Goal: Information Seeking & Learning: Learn about a topic

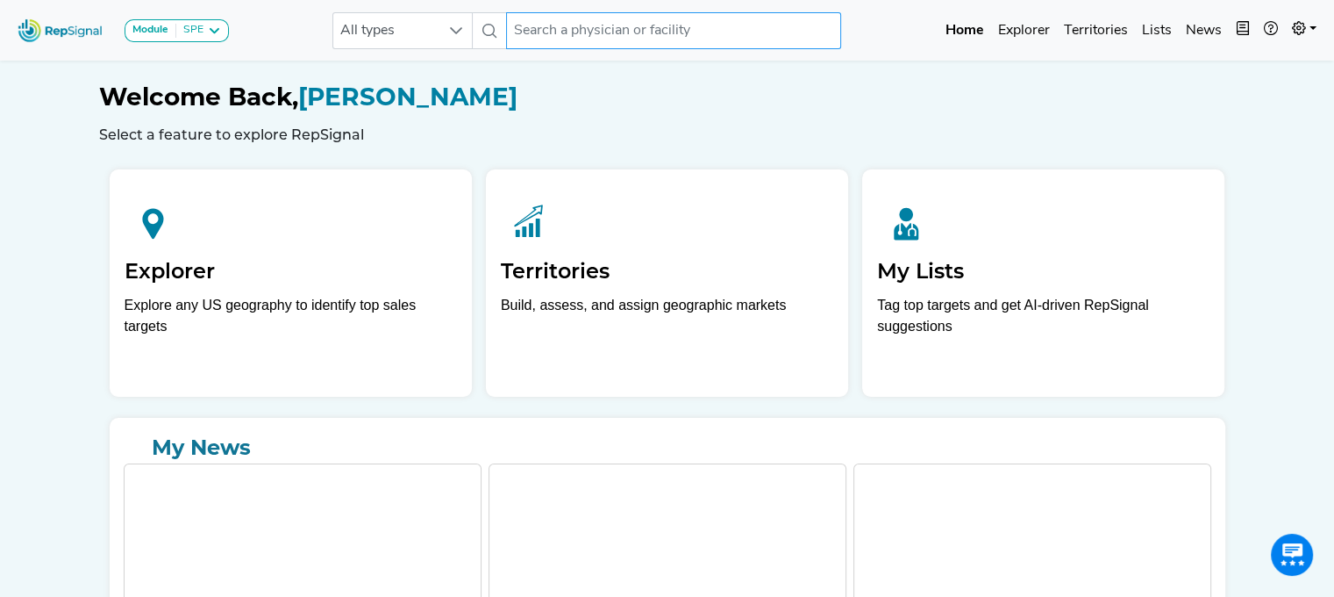
click at [657, 21] on input "text" at bounding box center [673, 30] width 335 height 37
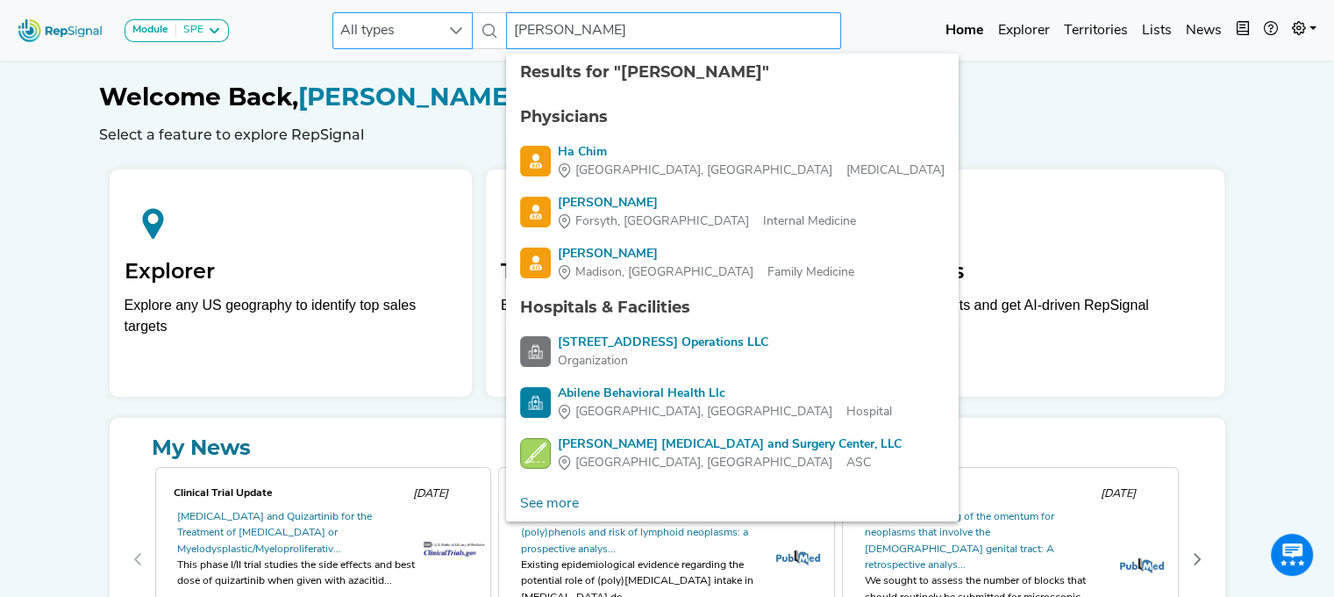
type input "[PERSON_NAME]"
click at [417, 38] on span "All types" at bounding box center [385, 30] width 105 height 35
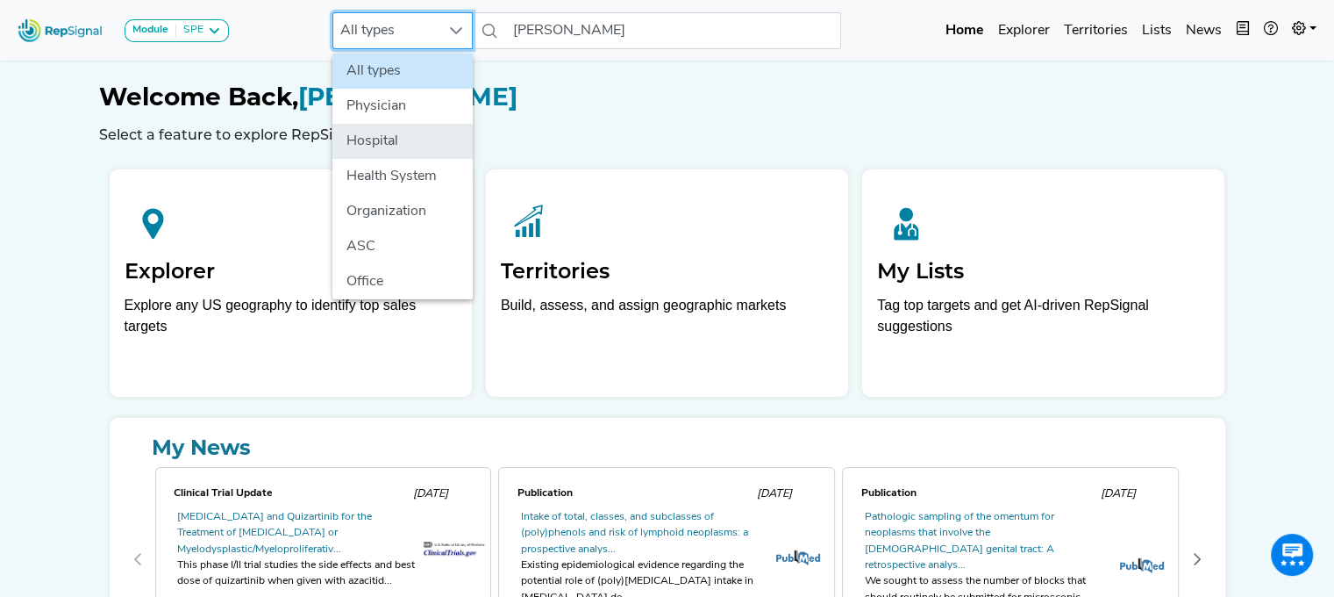
click at [390, 142] on li "Hospital" at bounding box center [403, 141] width 140 height 35
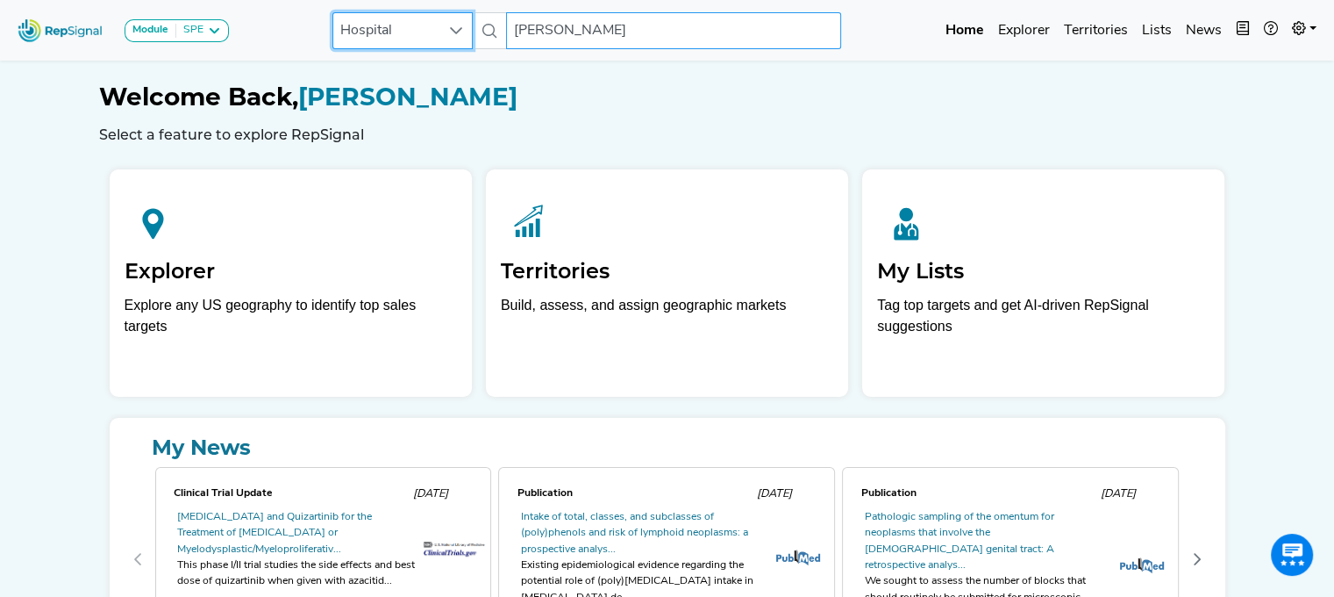
click at [599, 39] on input "[PERSON_NAME]" at bounding box center [673, 30] width 335 height 37
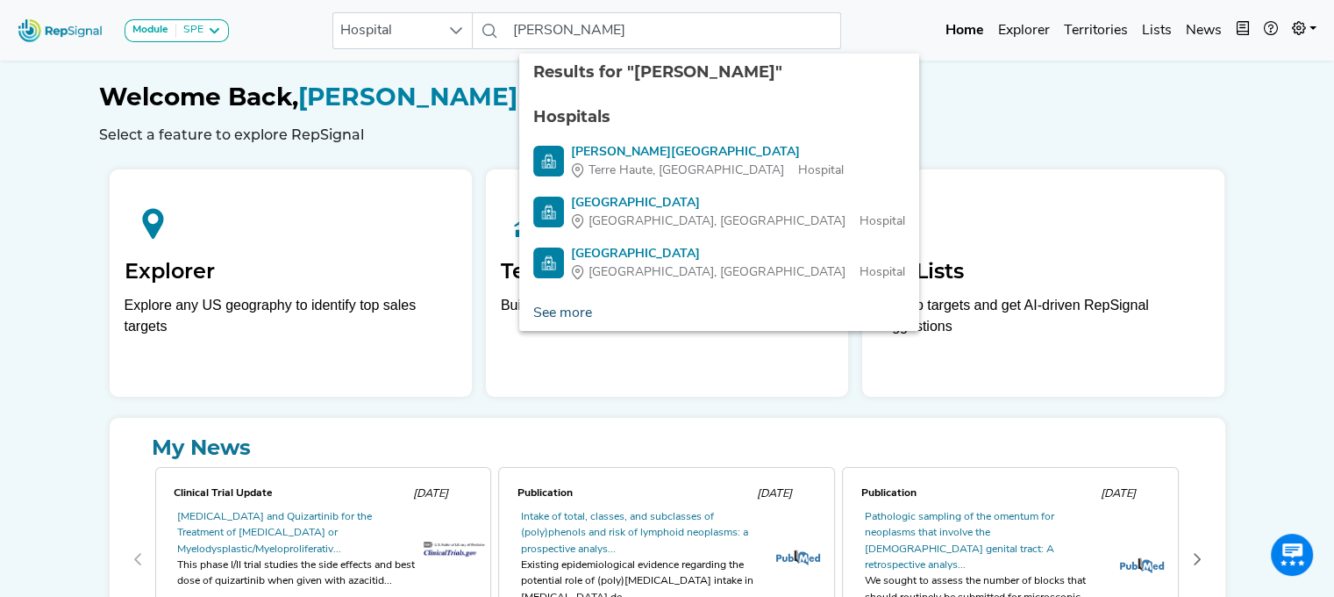
click at [561, 311] on link "See more" at bounding box center [562, 313] width 87 height 35
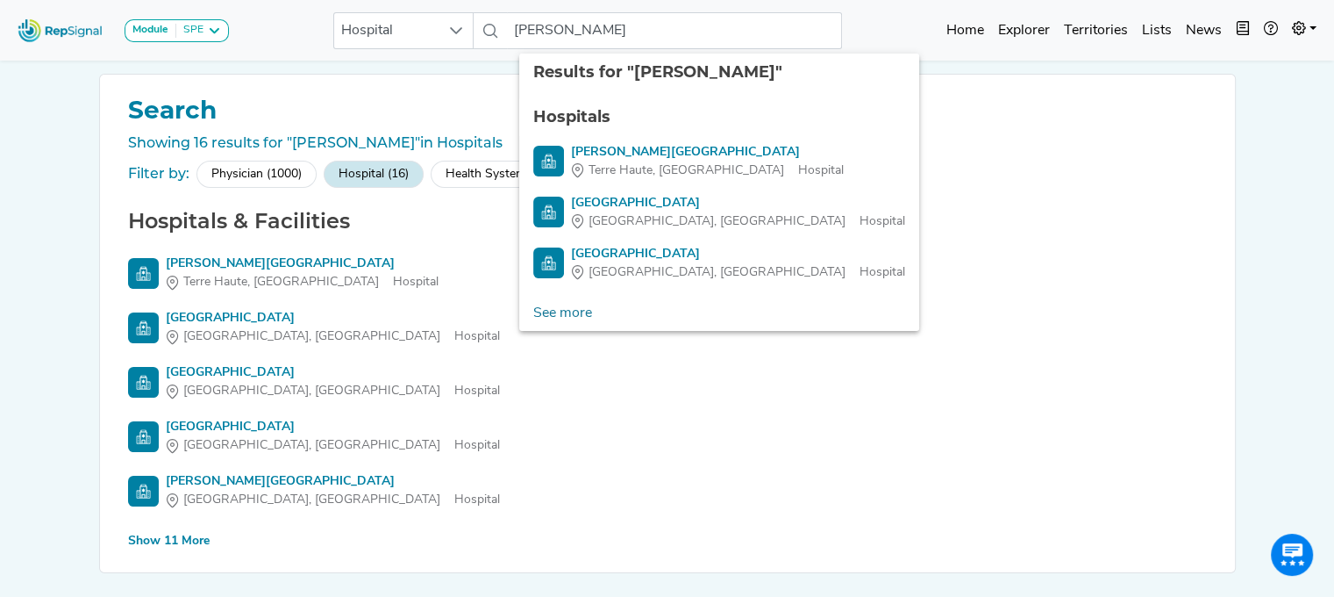
click at [176, 543] on div "Show 11 More" at bounding box center [169, 541] width 82 height 18
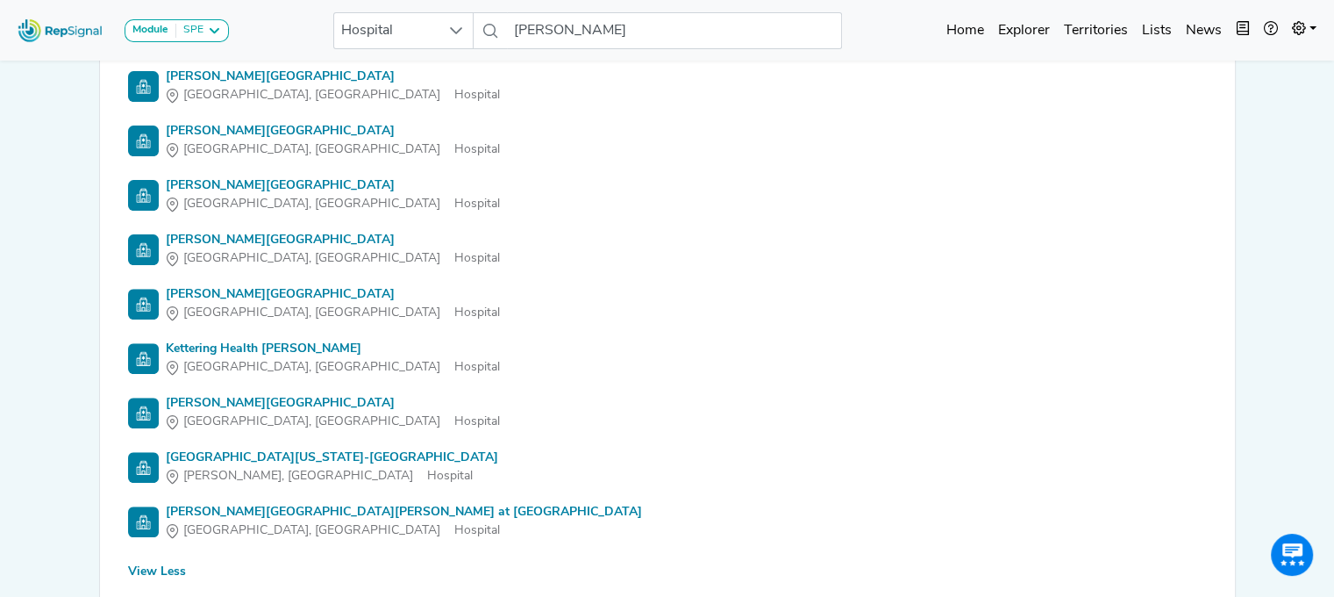
scroll to position [590, 13]
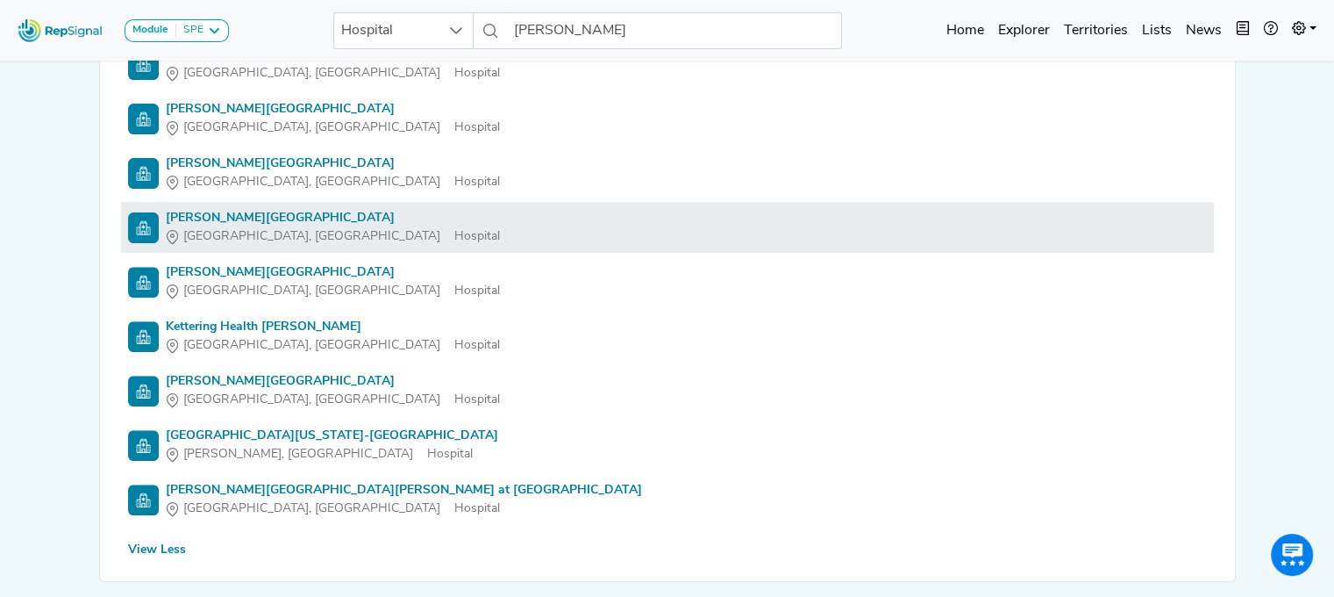
click at [519, 219] on link "[PERSON_NAME][GEOGRAPHIC_DATA] [GEOGRAPHIC_DATA], [GEOGRAPHIC_DATA]" at bounding box center [667, 227] width 1079 height 37
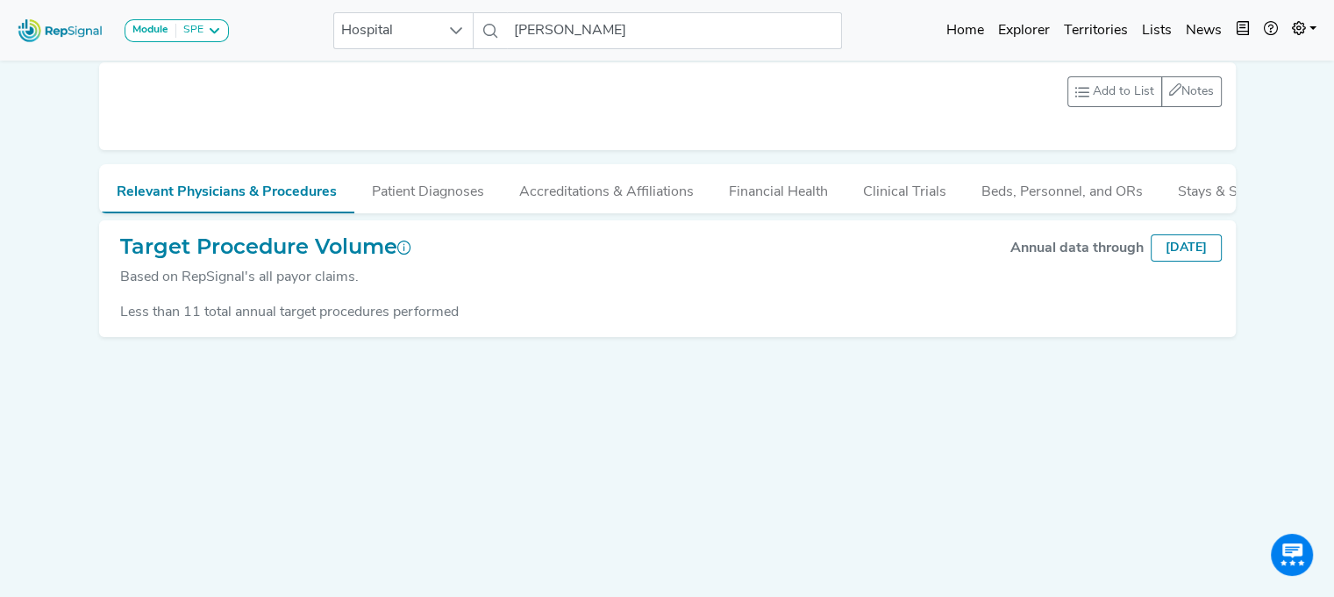
scroll to position [0, 13]
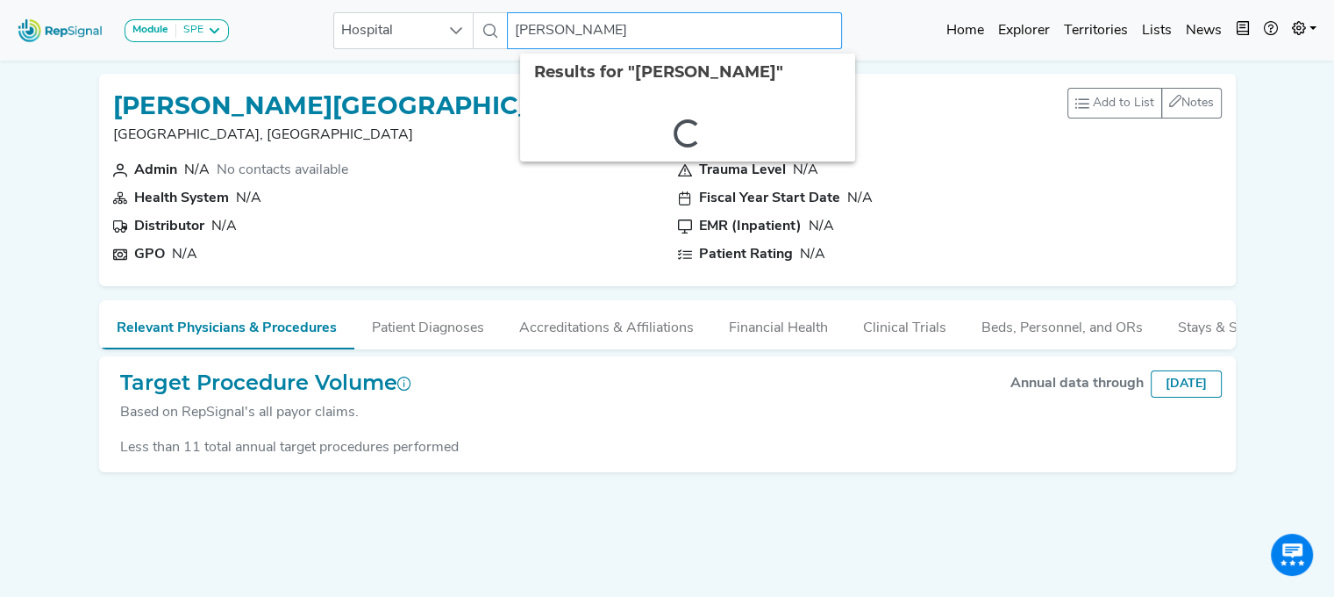
click at [604, 33] on input "[PERSON_NAME]" at bounding box center [674, 30] width 335 height 37
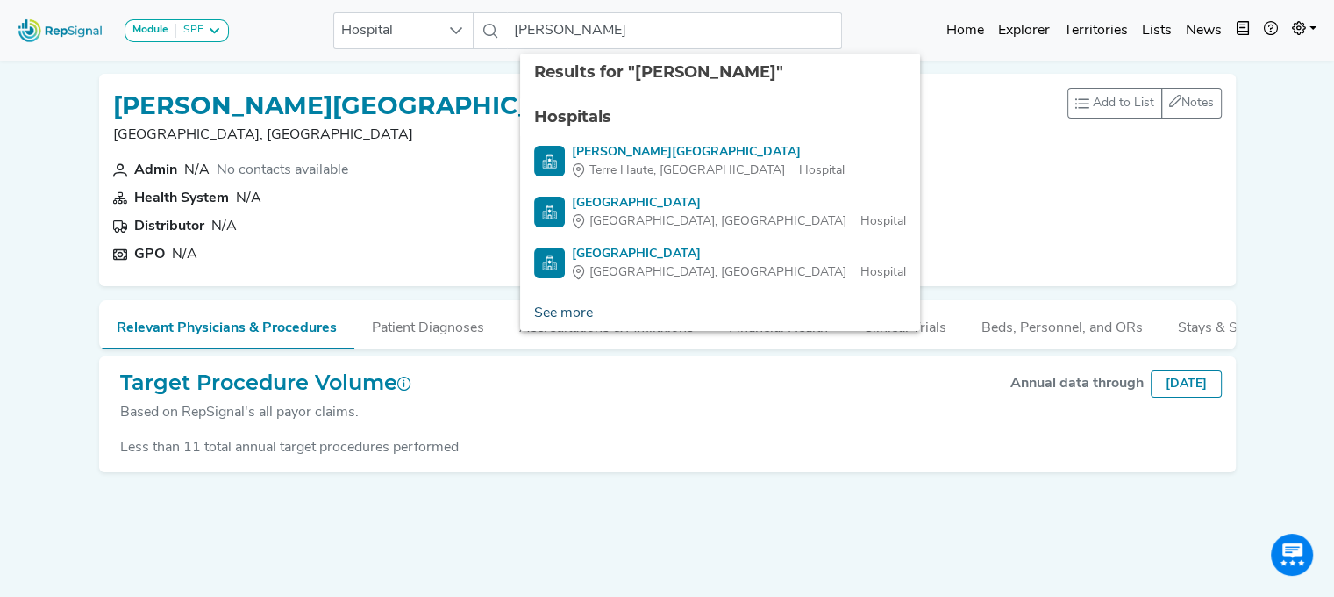
click at [544, 315] on link "See more" at bounding box center [563, 313] width 87 height 35
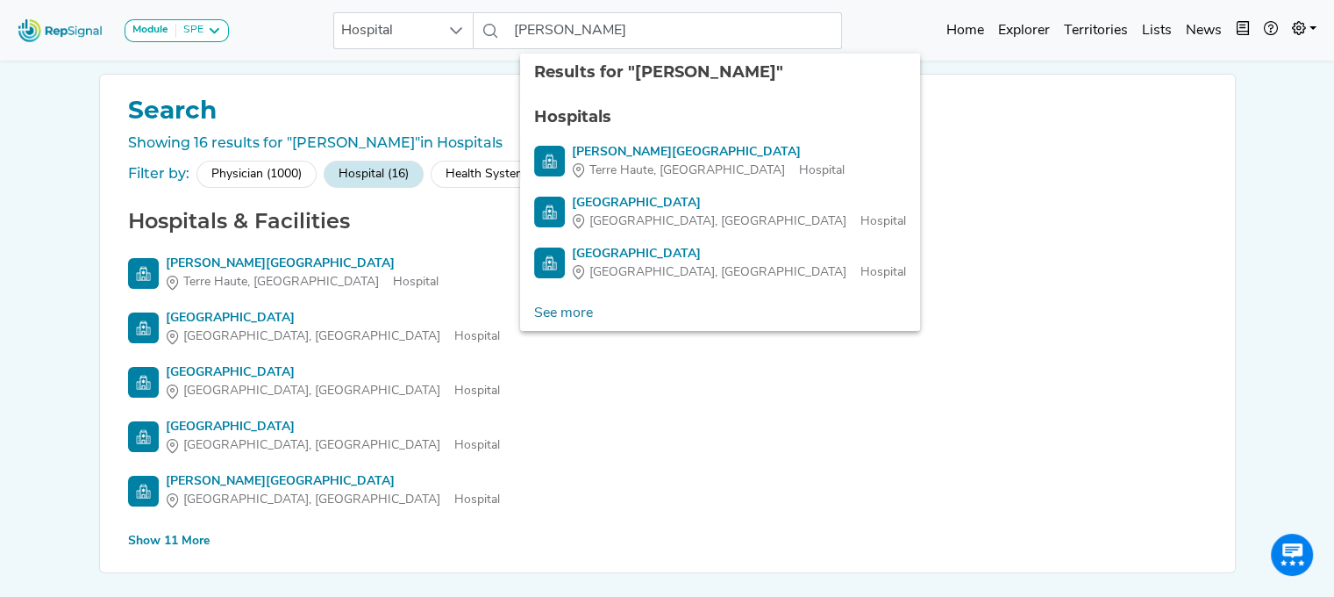
click at [180, 538] on div "Show 11 More" at bounding box center [169, 541] width 82 height 18
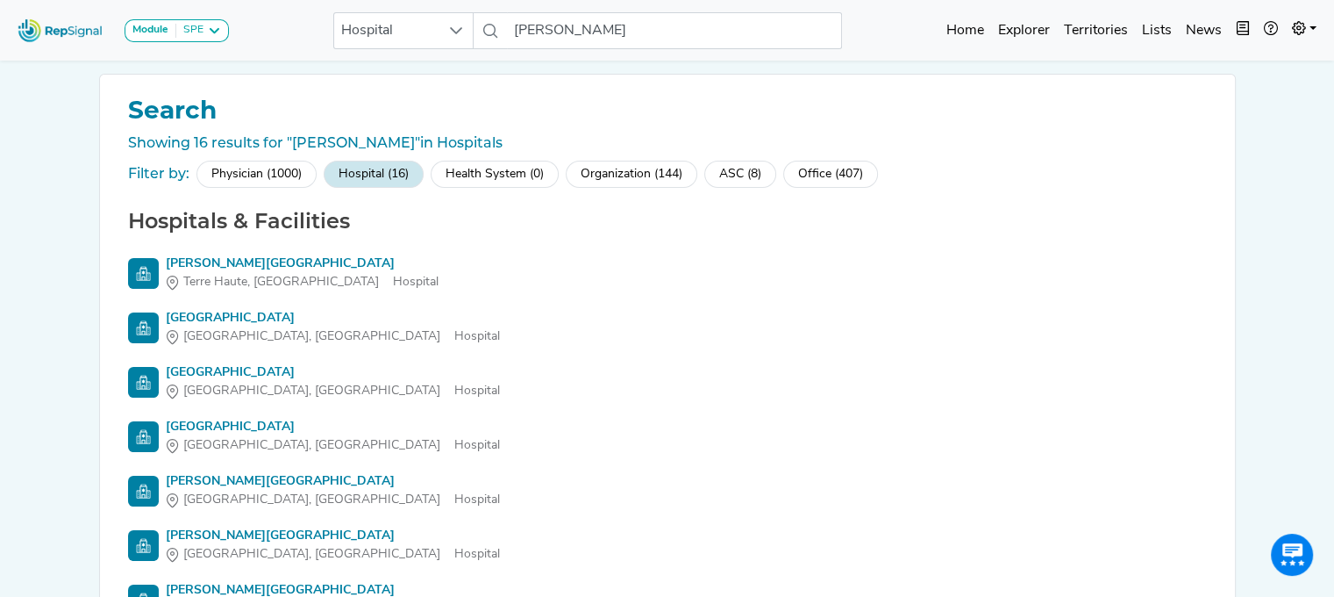
scroll to position [651, 13]
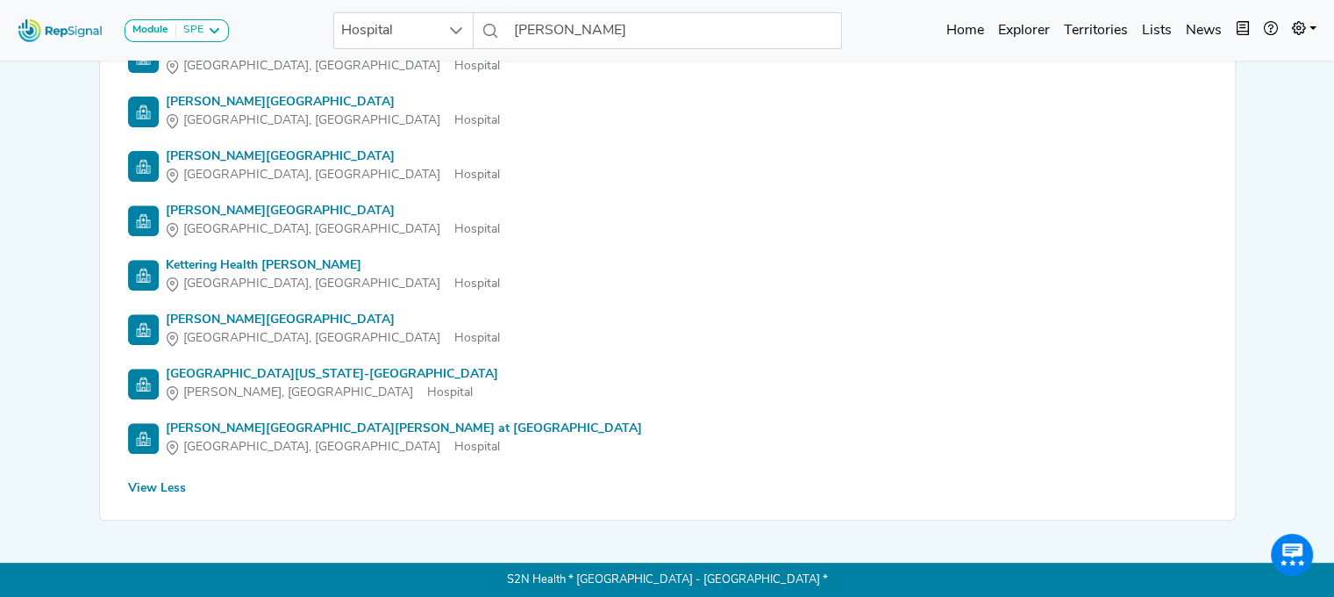
click at [419, 421] on div "[PERSON_NAME][GEOGRAPHIC_DATA][PERSON_NAME] at [GEOGRAPHIC_DATA]" at bounding box center [404, 428] width 476 height 18
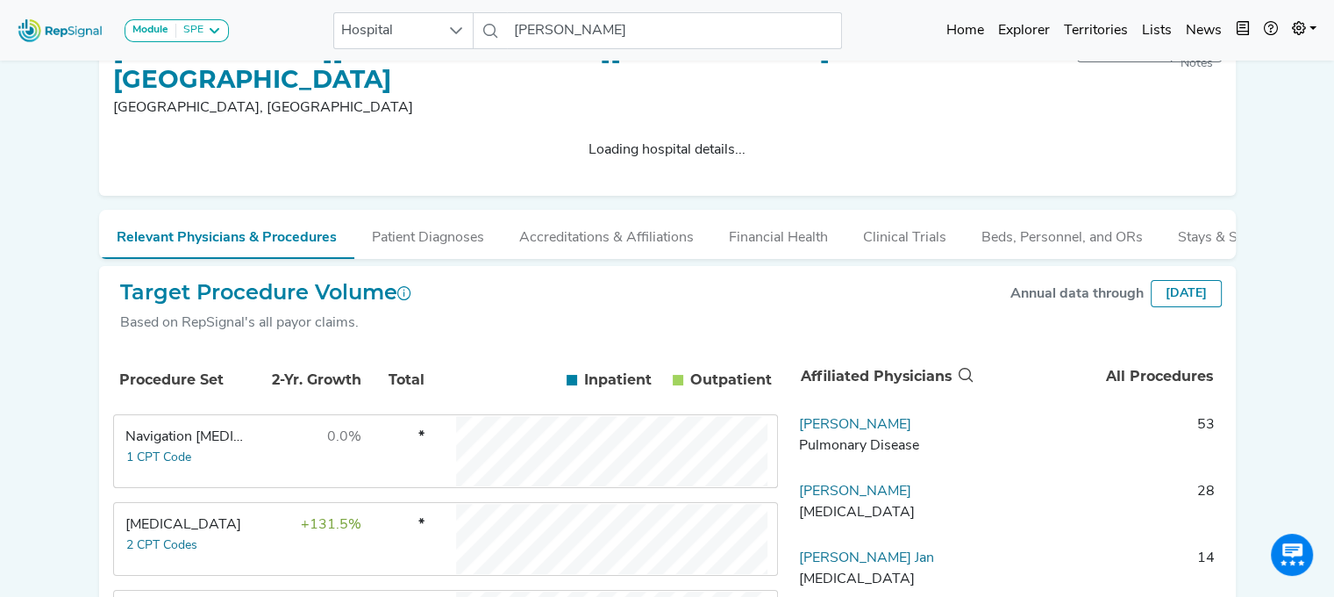
scroll to position [0, 13]
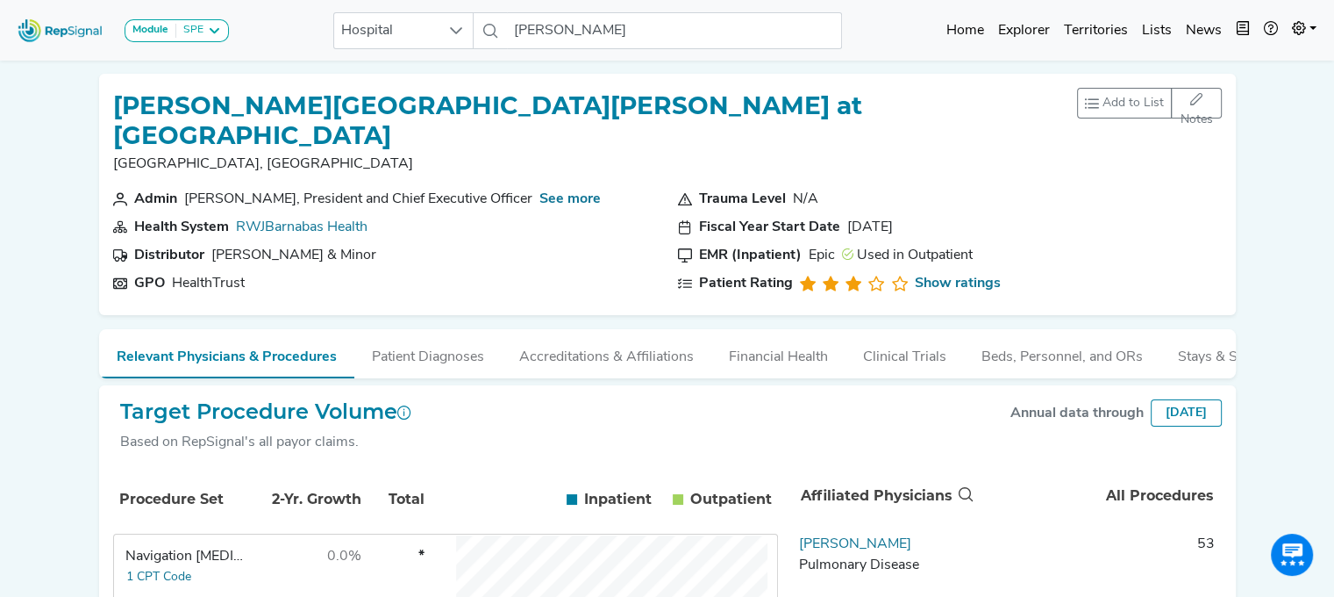
drag, startPoint x: 1325, startPoint y: 139, endPoint x: 1327, endPoint y: 238, distance: 99.2
